Goal: Transaction & Acquisition: Purchase product/service

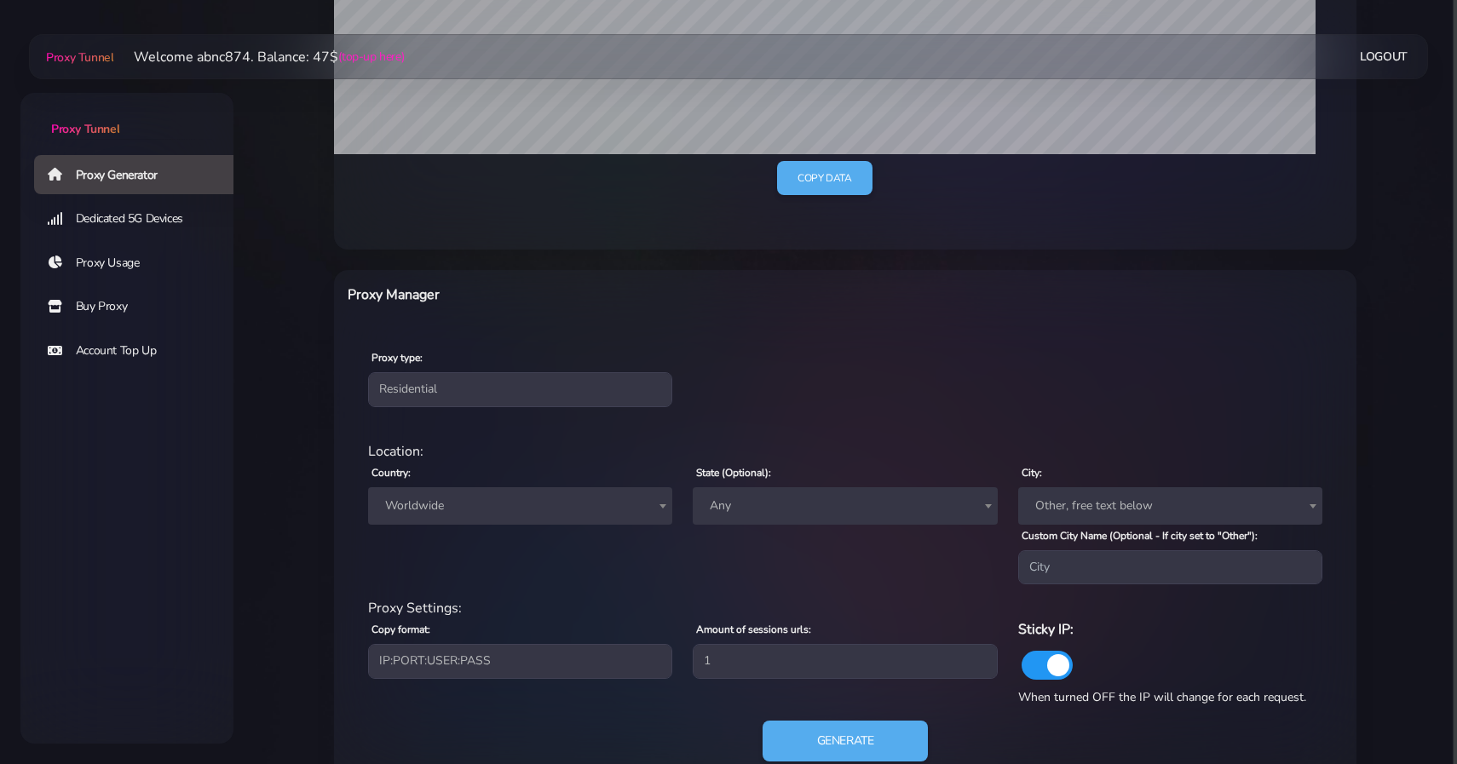
scroll to position [494, 0]
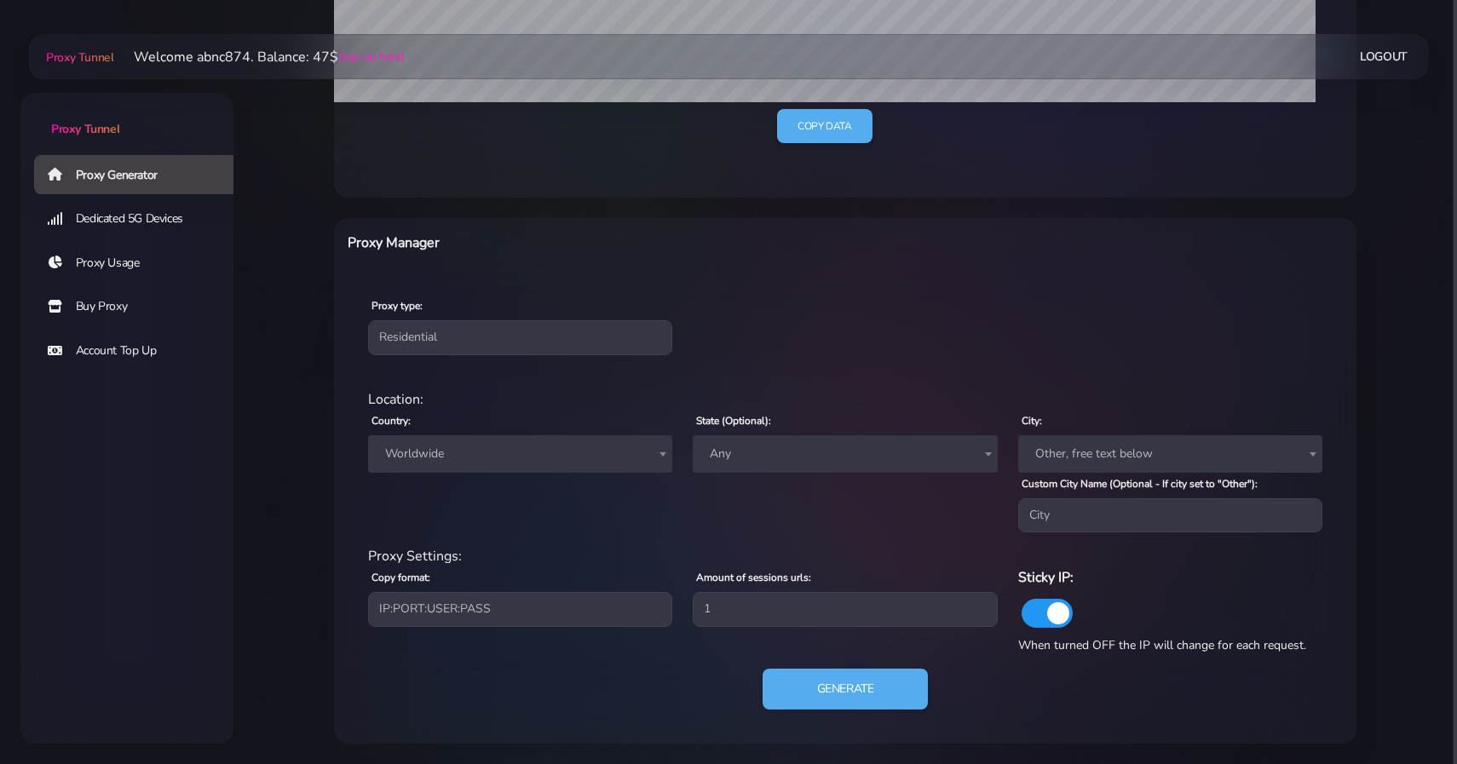
click at [86, 317] on link "Buy Proxy" at bounding box center [140, 306] width 213 height 39
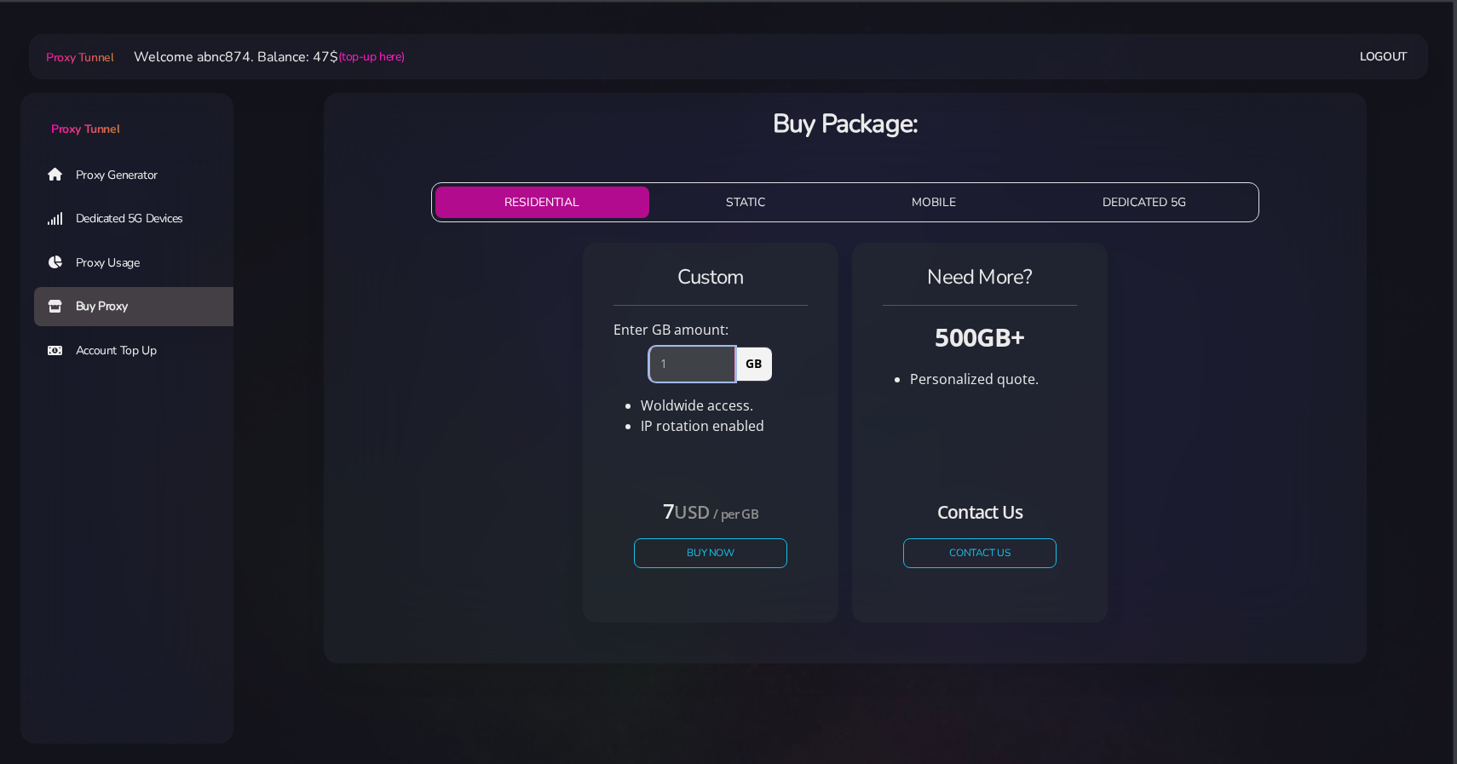
type input "1"
click at [730, 357] on input "1" at bounding box center [692, 364] width 86 height 34
click at [703, 562] on button "Buy Now" at bounding box center [710, 554] width 157 height 30
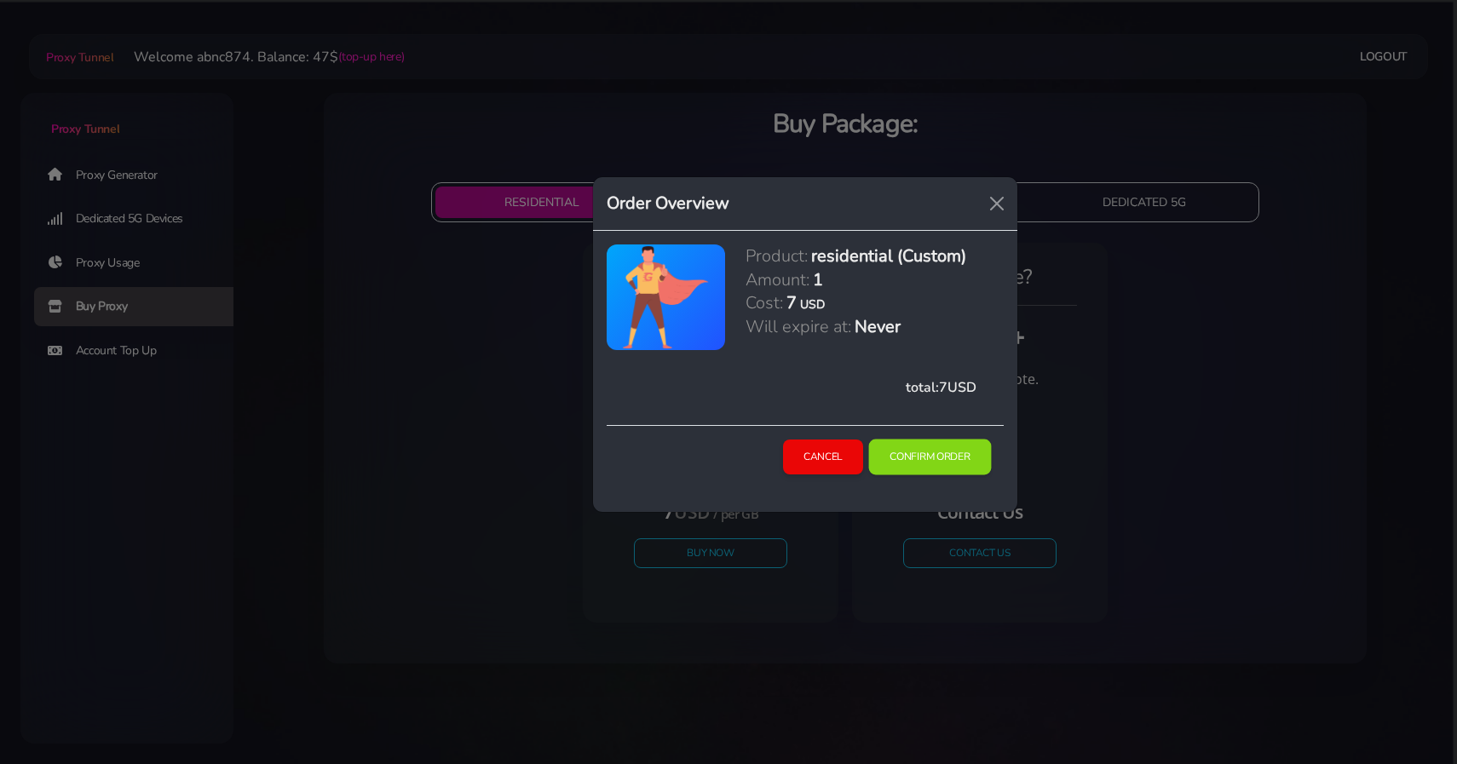
click at [922, 449] on button "Confirm Order" at bounding box center [929, 458] width 123 height 36
